Goal: Check status: Check status

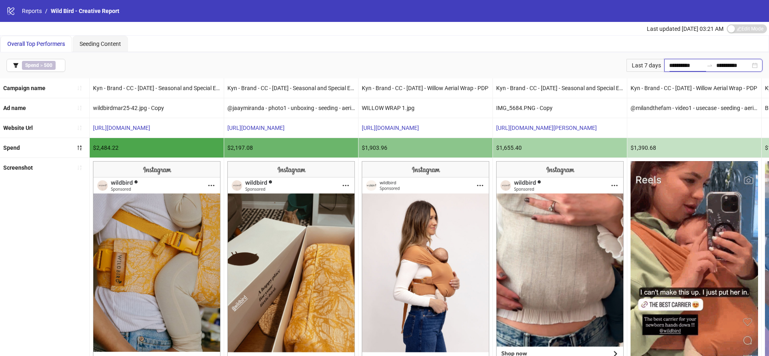
click at [669, 66] on input "**********" at bounding box center [686, 65] width 34 height 9
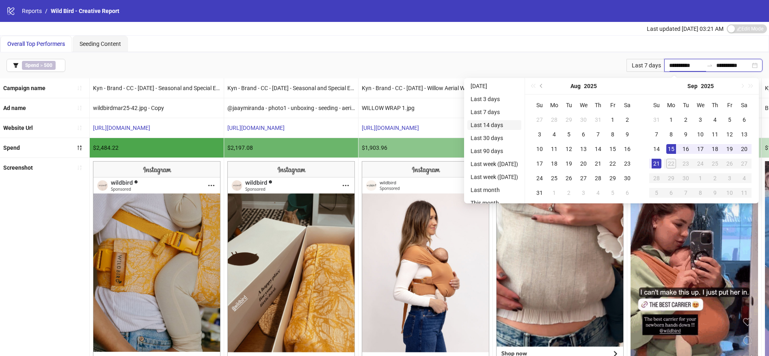
type input "**********"
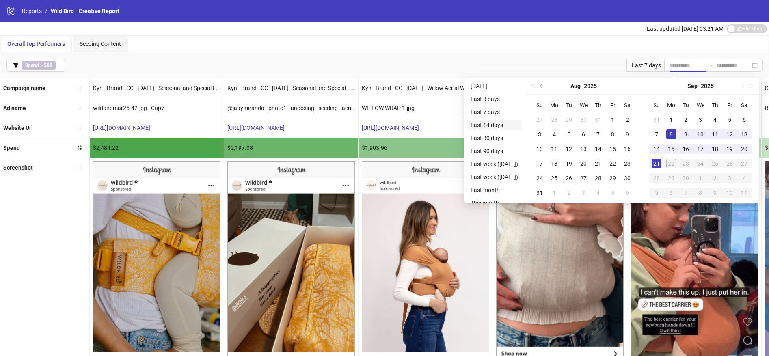
click at [506, 127] on li "Last 14 days" at bounding box center [494, 125] width 54 height 10
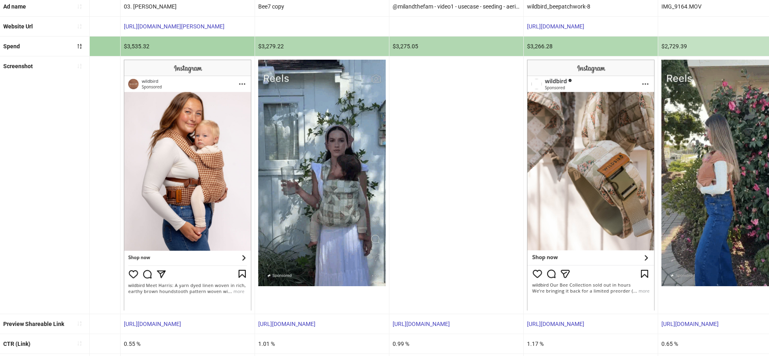
scroll to position [0, 408]
